Goal: Task Accomplishment & Management: Complete application form

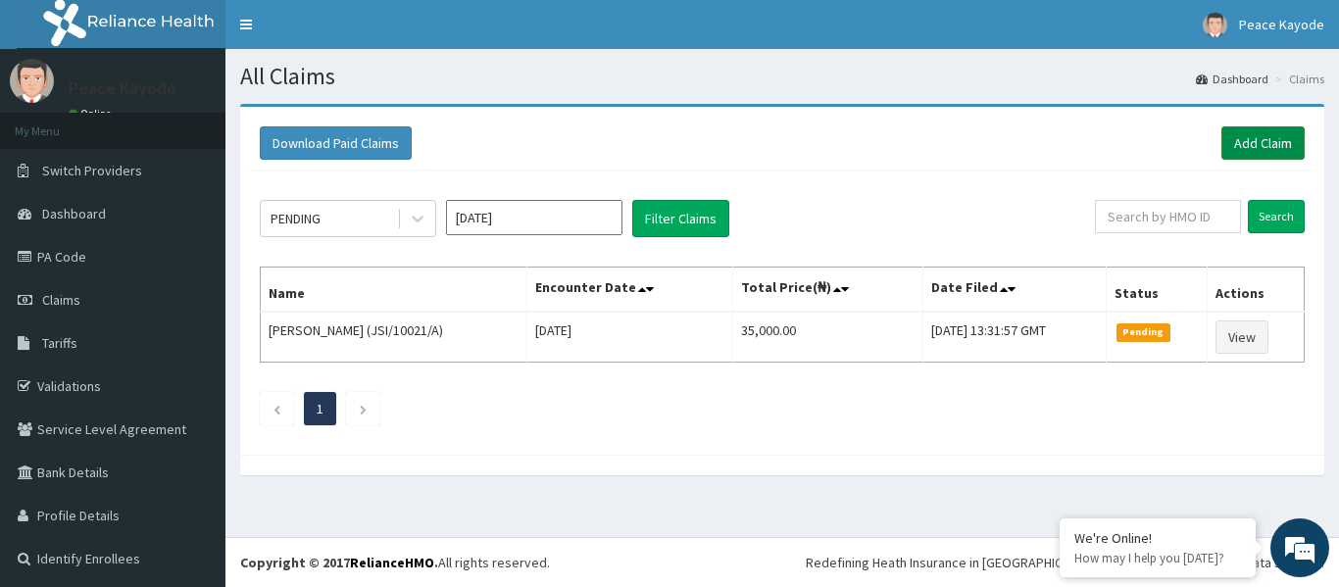
click at [1252, 141] on link "Add Claim" at bounding box center [1262, 142] width 83 height 33
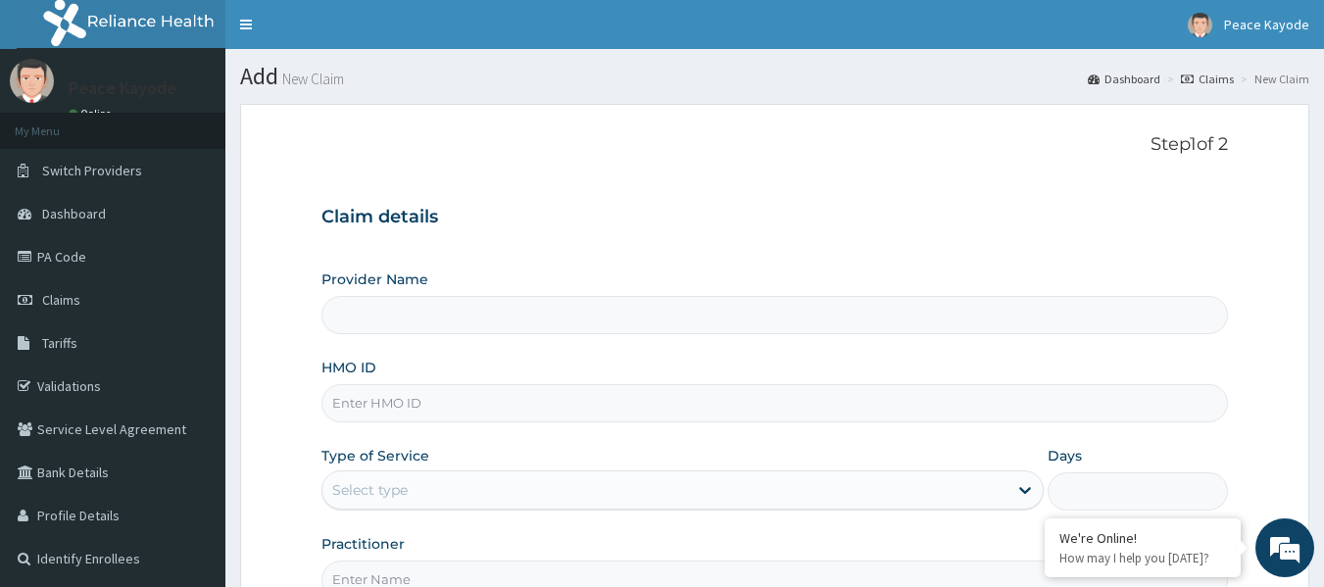
click at [435, 402] on input "HMO ID" at bounding box center [774, 403] width 907 height 38
type input "js"
type input "Taforehab Pelvic and Orthopedic Wellness (Physiotherapy Clinic)- SHOMOLU"
type input "JSI/10021/A"
click at [456, 481] on div "Select type" at bounding box center [664, 489] width 685 height 31
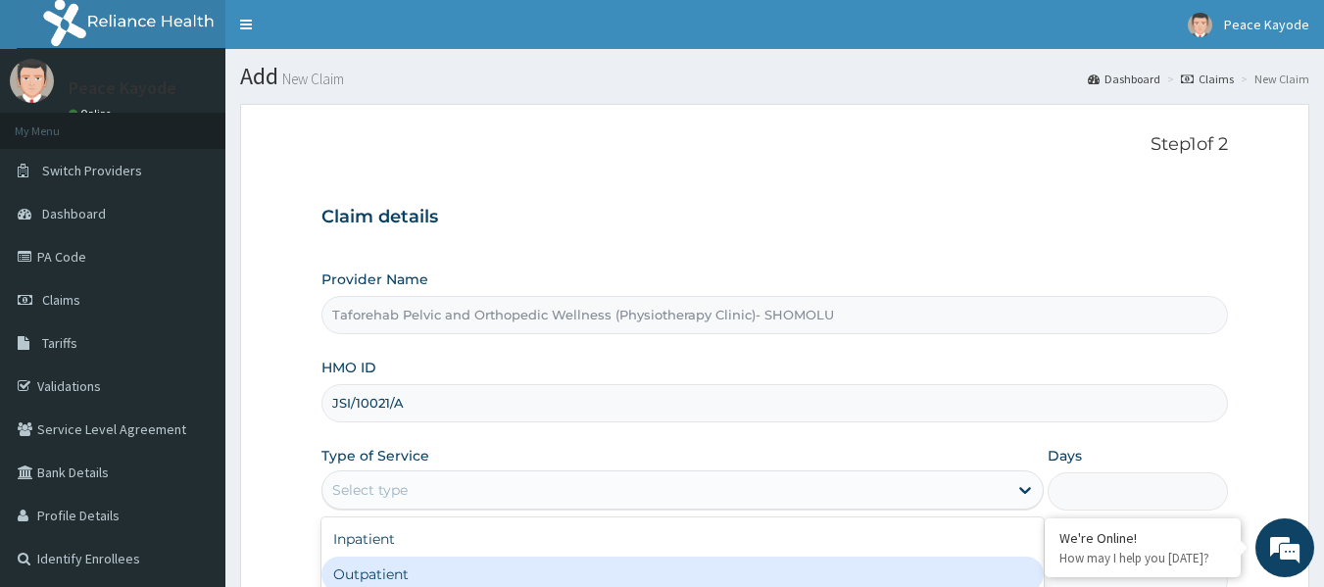
click at [436, 573] on div "Outpatient" at bounding box center [682, 574] width 722 height 35
type input "1"
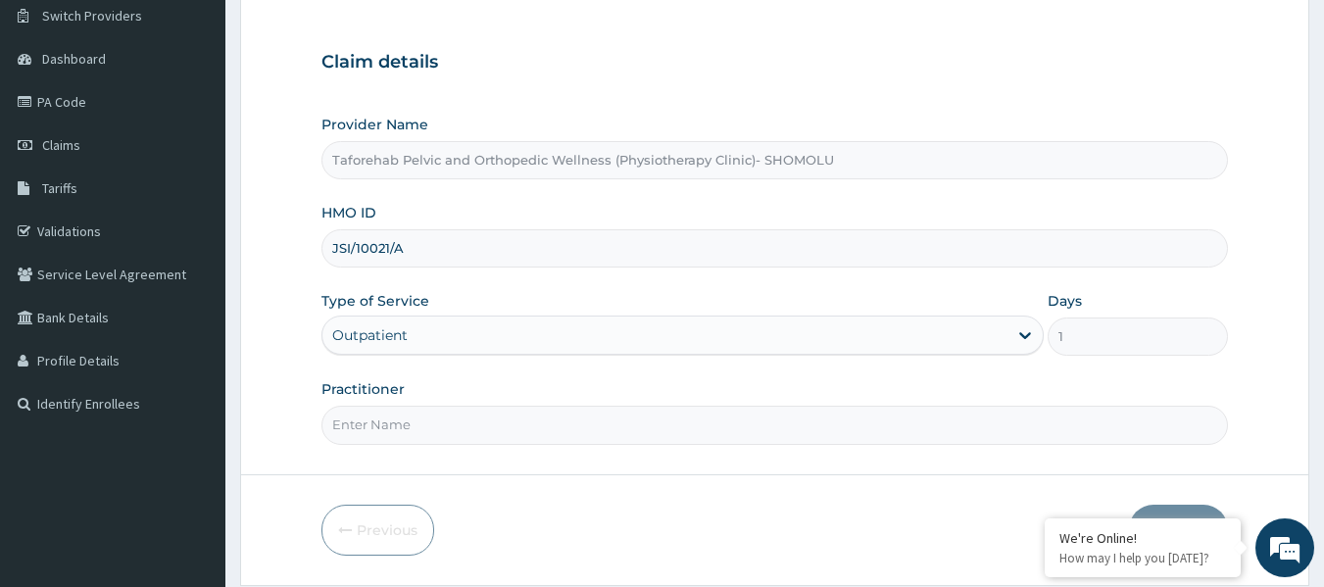
scroll to position [219, 0]
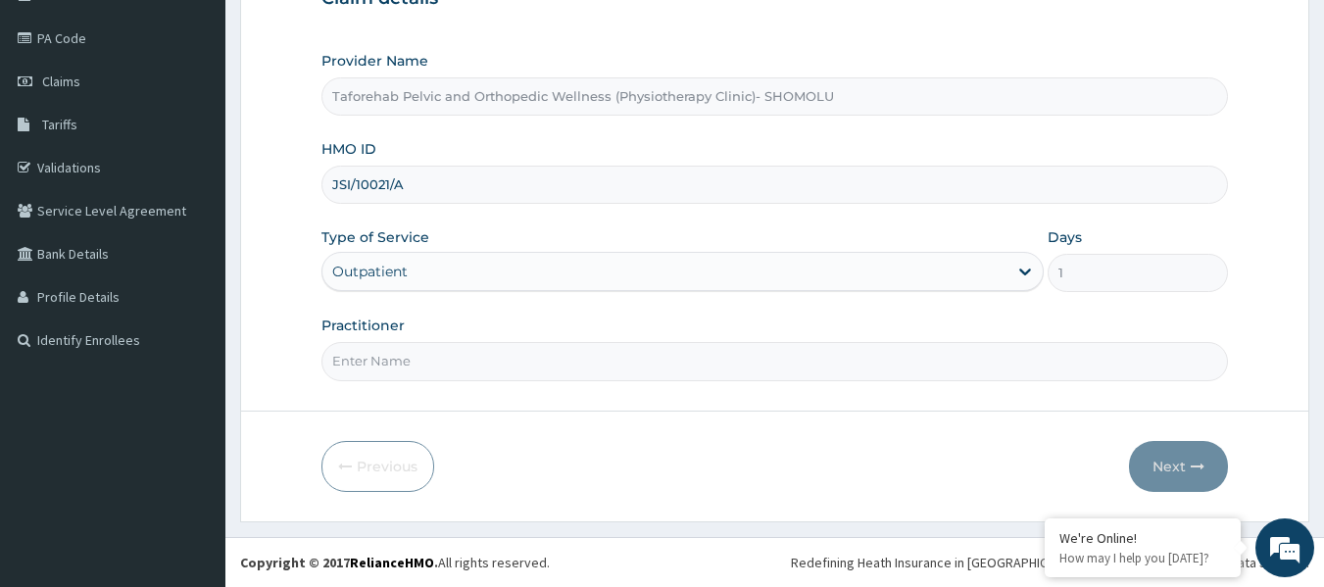
click at [460, 361] on input "Practitioner" at bounding box center [774, 361] width 907 height 38
type input "p"
type input "P"
type input "O"
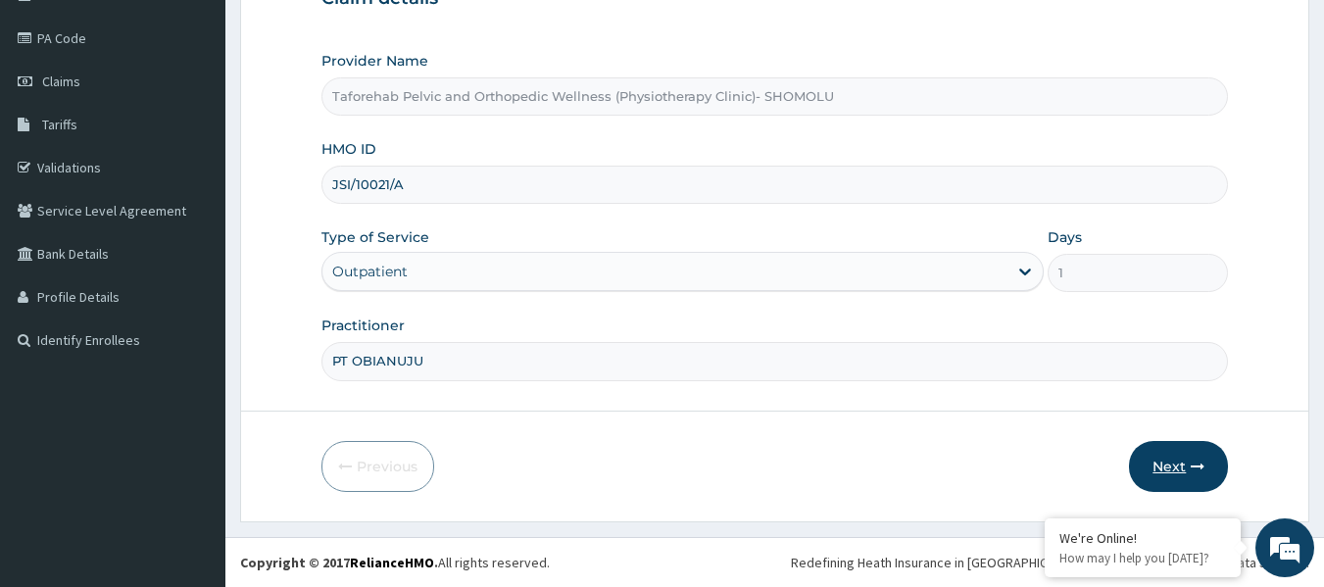
type input "PT OBIANUJU"
click at [1162, 473] on button "Next" at bounding box center [1178, 466] width 99 height 51
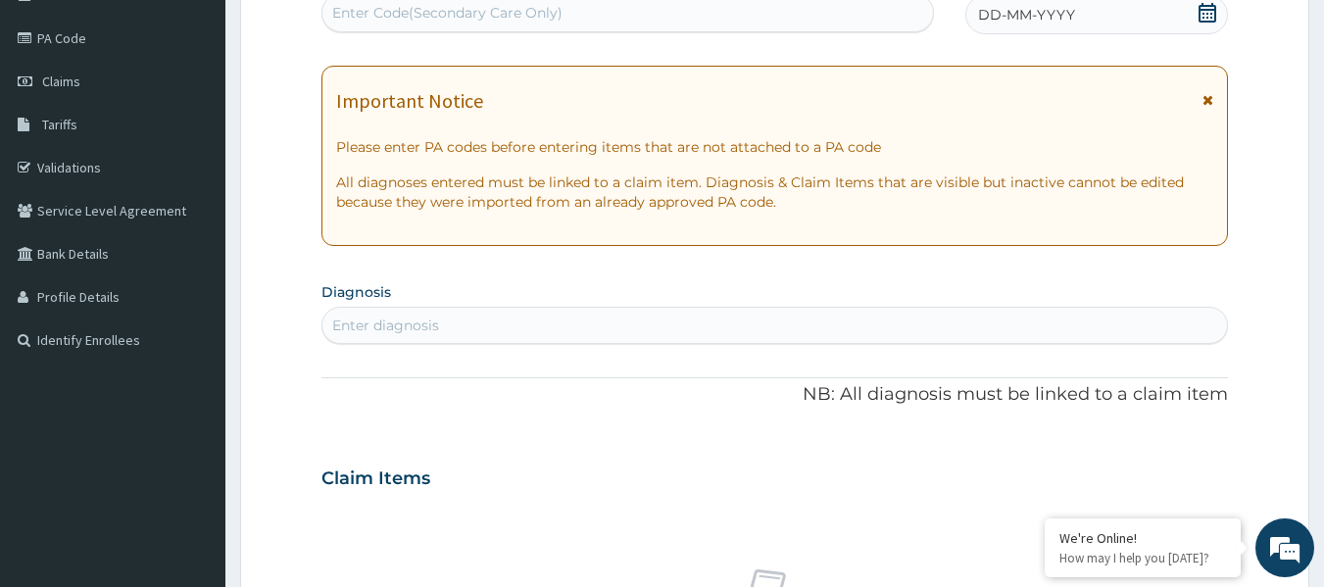
click at [584, 17] on div "Enter Code(Secondary Care Only)" at bounding box center [627, 12] width 611 height 31
paste input "PA/CCFADE"
type input "PA/CCFADE"
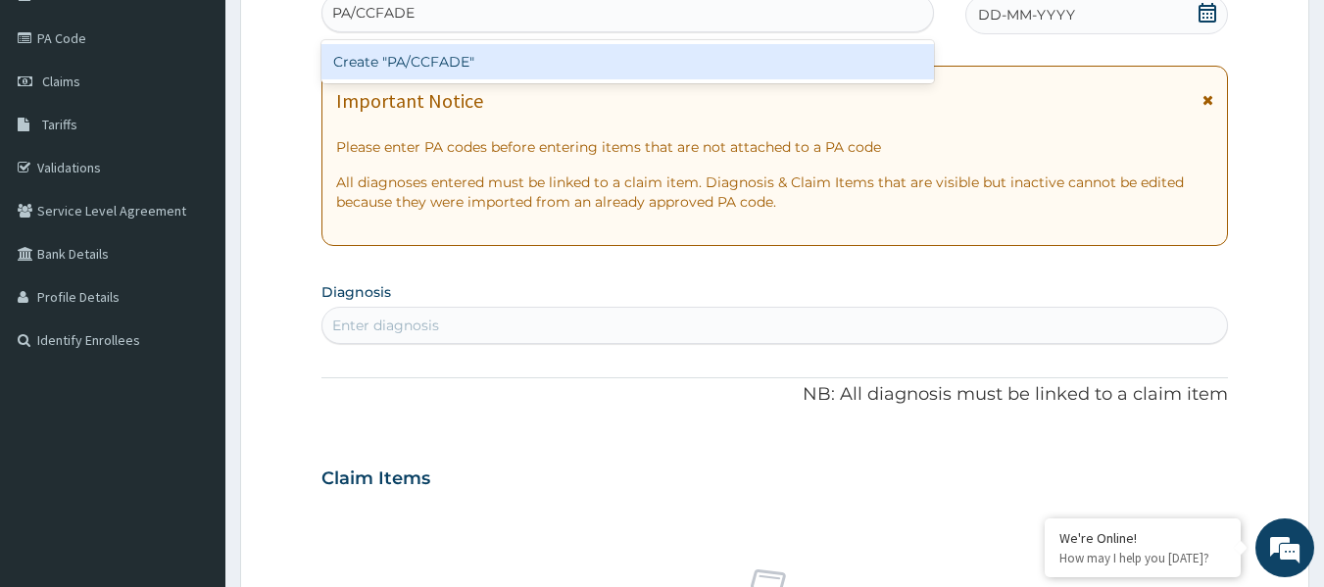
click at [511, 65] on div "Create "PA/CCFADE"" at bounding box center [627, 61] width 613 height 35
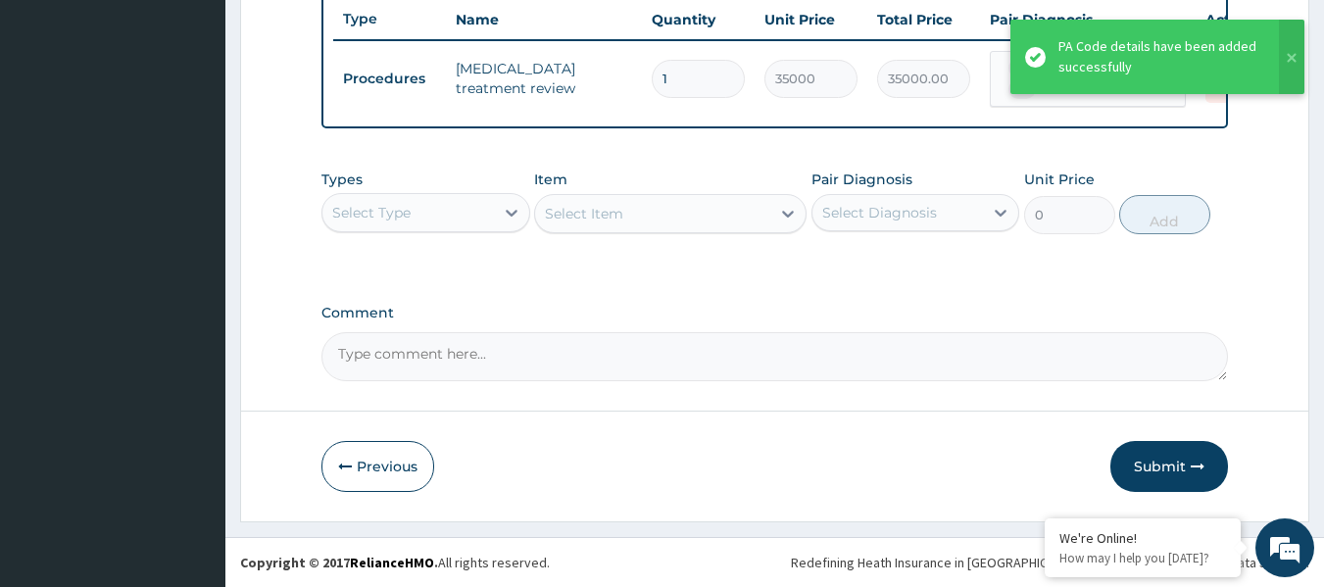
scroll to position [756, 0]
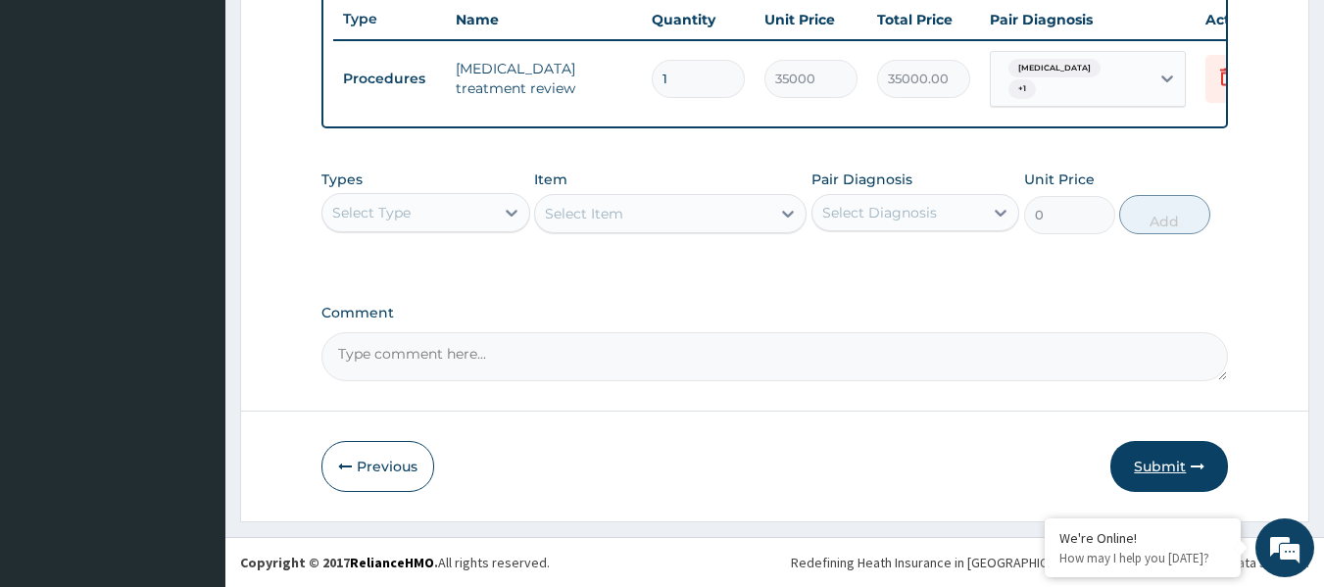
click at [1156, 459] on button "Submit" at bounding box center [1169, 466] width 118 height 51
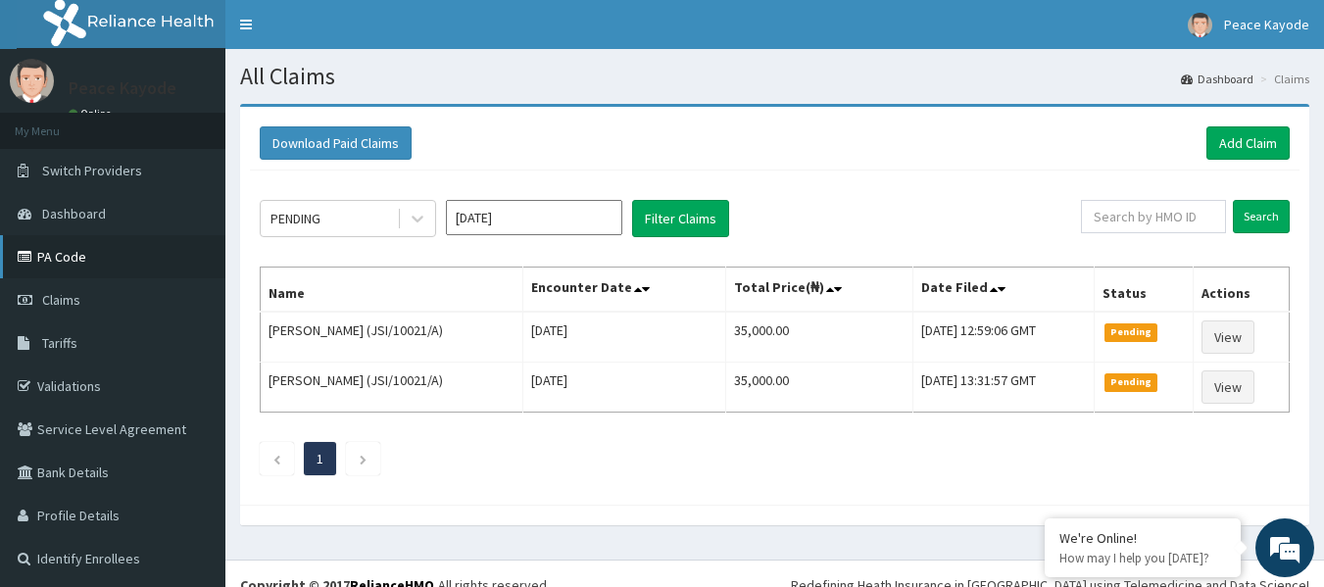
click at [81, 256] on link "PA Code" at bounding box center [112, 256] width 225 height 43
